Goal: Task Accomplishment & Management: Use online tool/utility

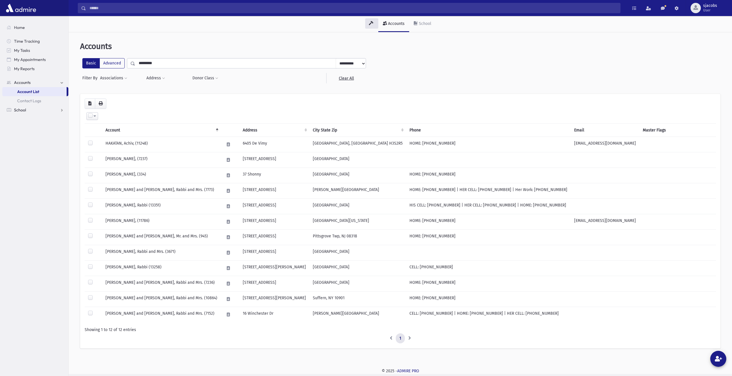
click at [34, 112] on link "School" at bounding box center [35, 109] width 66 height 9
click at [35, 108] on span "Attendance" at bounding box center [27, 109] width 21 height 5
click at [39, 116] on link "Entry" at bounding box center [35, 118] width 66 height 9
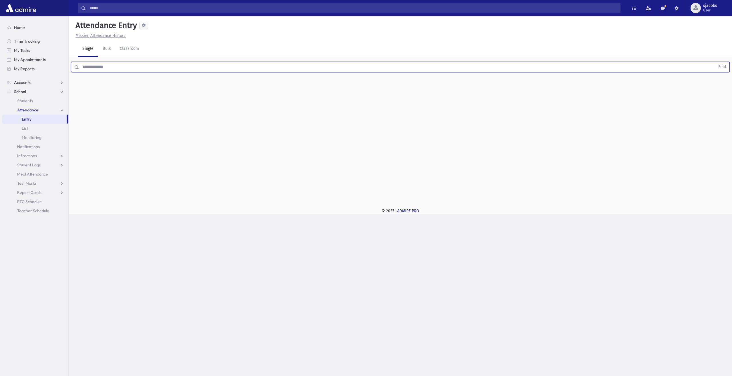
click at [169, 63] on input "text" at bounding box center [397, 67] width 636 height 10
click at [715, 62] on button "Find" at bounding box center [722, 67] width 15 height 10
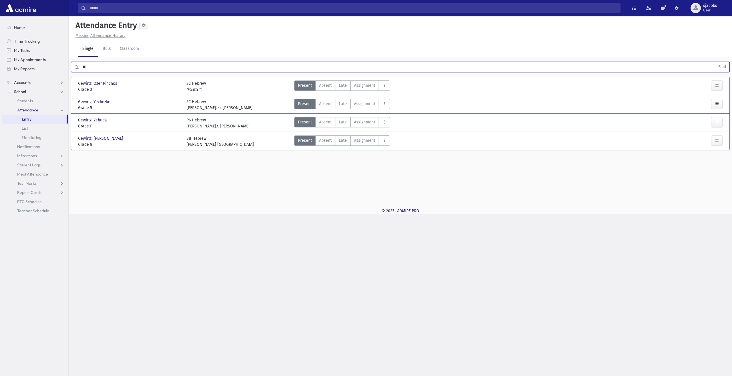
type input "*"
type input "***"
click at [715, 62] on button "Find" at bounding box center [722, 67] width 15 height 10
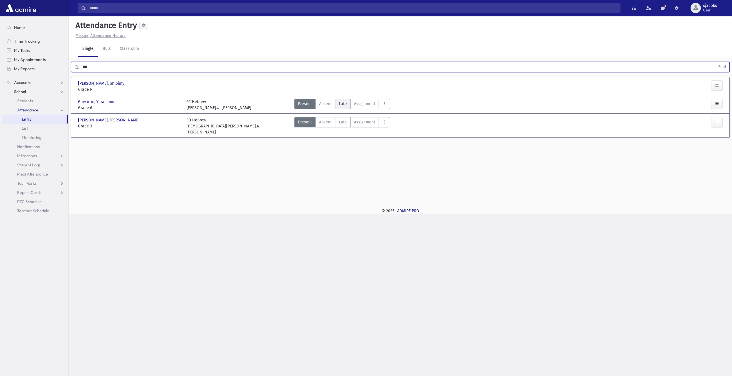
click at [342, 106] on span "Late" at bounding box center [343, 104] width 8 height 6
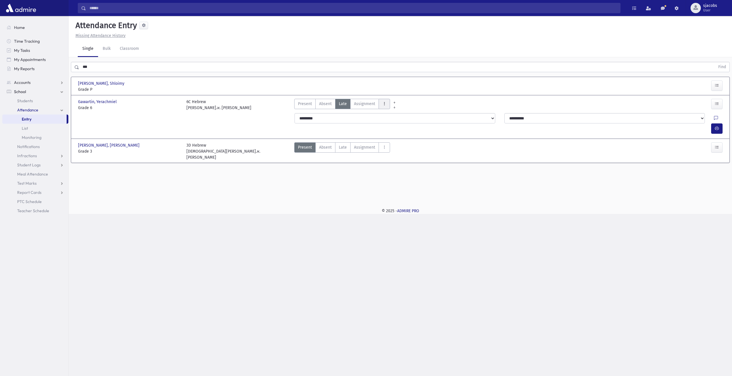
click at [383, 104] on icon "AttTypes" at bounding box center [384, 103] width 4 height 5
click at [411, 179] on span "late to class" at bounding box center [405, 181] width 44 height 6
click at [716, 126] on icon "button" at bounding box center [717, 128] width 4 height 5
